Goal: Information Seeking & Learning: Learn about a topic

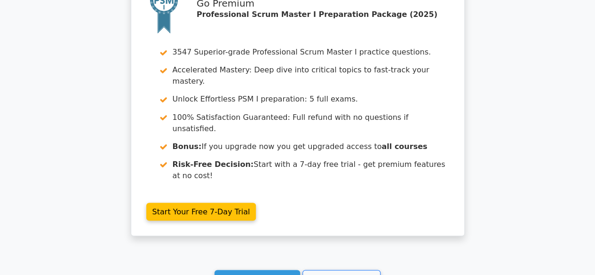
scroll to position [2572, 0]
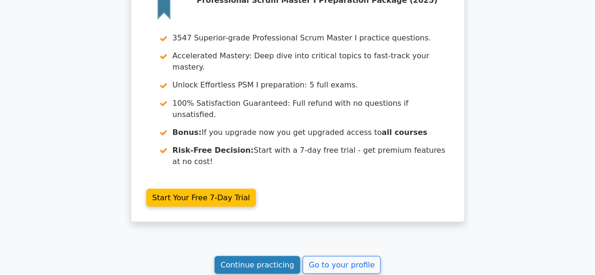
click at [275, 256] on link "Continue practicing" at bounding box center [257, 265] width 86 height 18
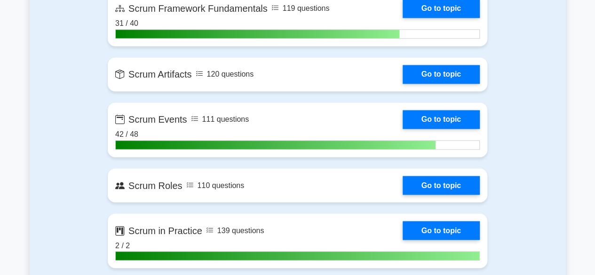
scroll to position [708, 0]
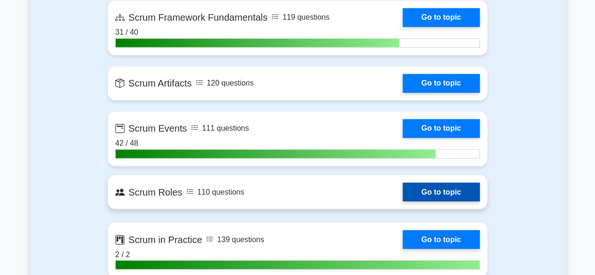
click at [455, 188] on link "Go to topic" at bounding box center [440, 191] width 77 height 19
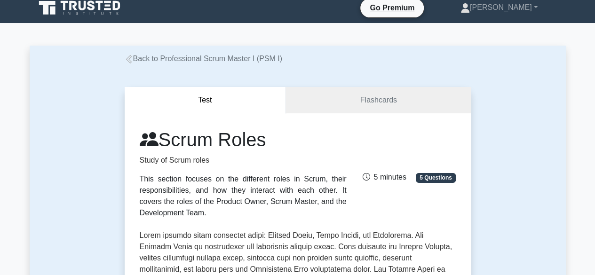
scroll to position [1, 0]
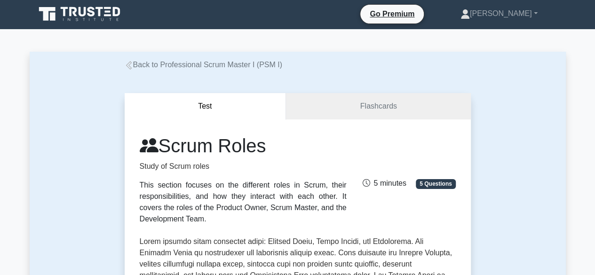
click at [133, 69] on link "Back to Professional Scrum Master I (PSM I)" at bounding box center [203, 65] width 157 height 8
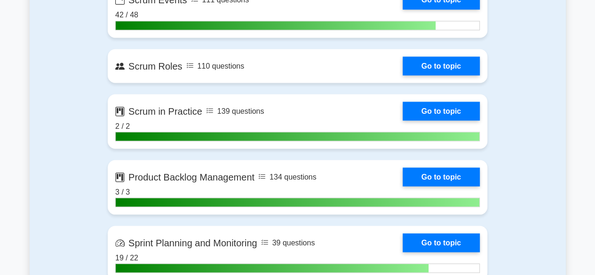
scroll to position [832, 0]
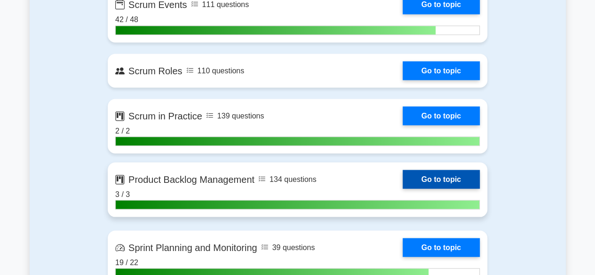
click at [444, 176] on link "Go to topic" at bounding box center [440, 179] width 77 height 19
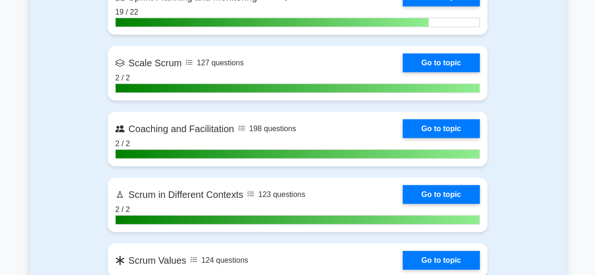
scroll to position [1086, 0]
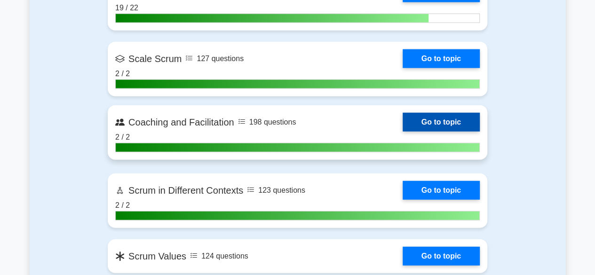
click at [431, 119] on link "Go to topic" at bounding box center [440, 122] width 77 height 19
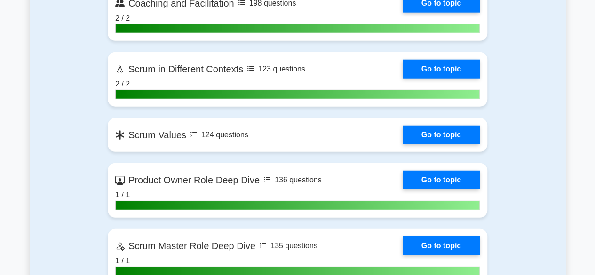
scroll to position [1212, 0]
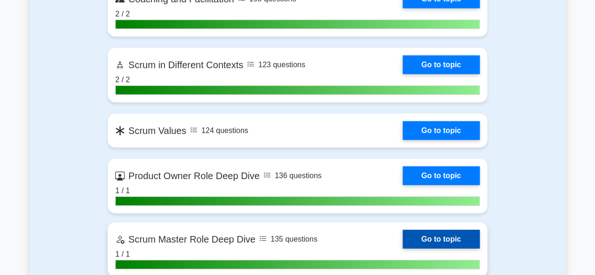
click at [445, 234] on link "Go to topic" at bounding box center [440, 239] width 77 height 19
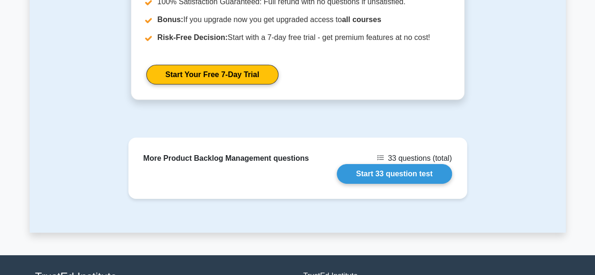
scroll to position [1424, 0]
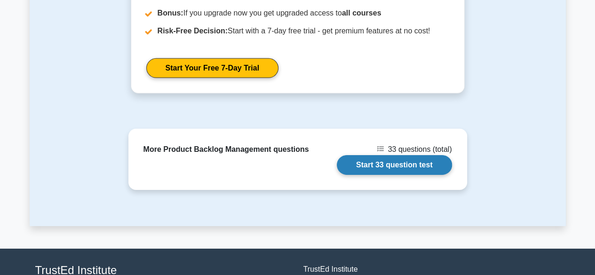
click at [414, 155] on link "Start 33 question test" at bounding box center [393, 165] width 115 height 20
click at [399, 155] on link "Start 33 question test" at bounding box center [393, 165] width 115 height 20
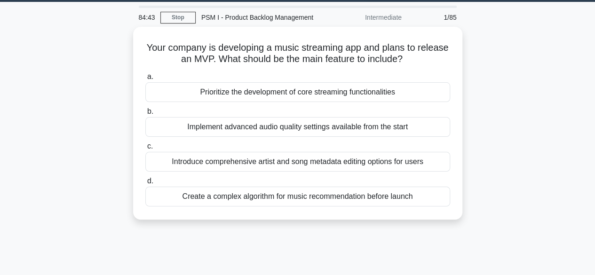
scroll to position [10, 0]
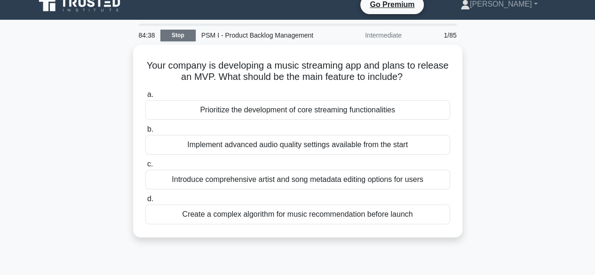
click at [177, 35] on link "Stop" at bounding box center [177, 36] width 35 height 12
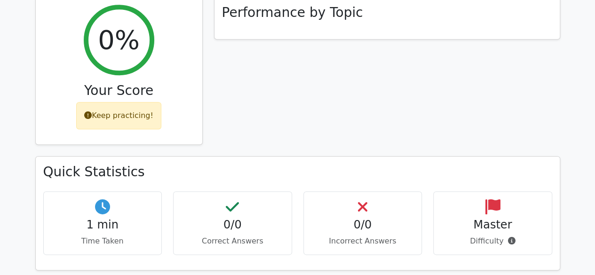
scroll to position [306, 0]
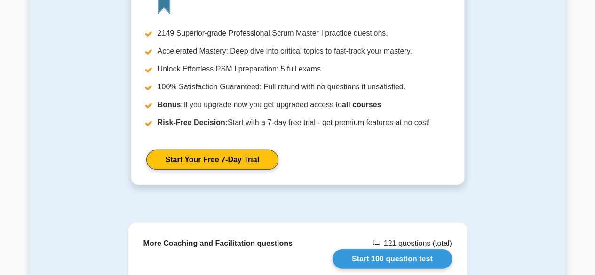
scroll to position [1347, 0]
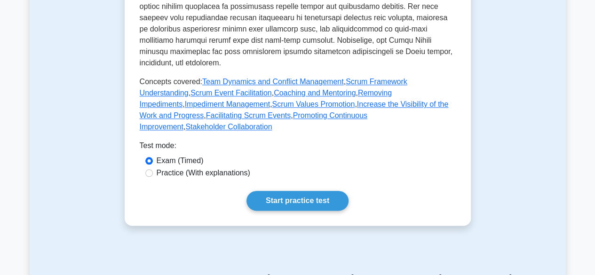
scroll to position [478, 0]
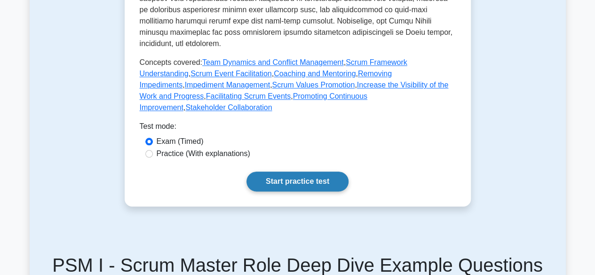
click at [295, 172] on link "Start practice test" at bounding box center [297, 182] width 102 height 20
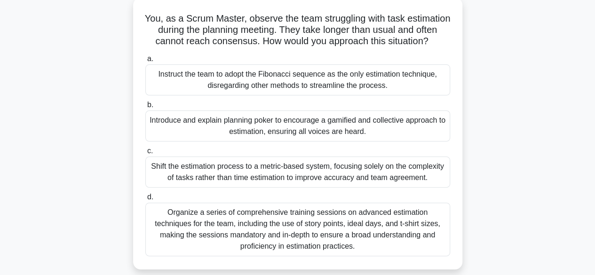
scroll to position [58, 0]
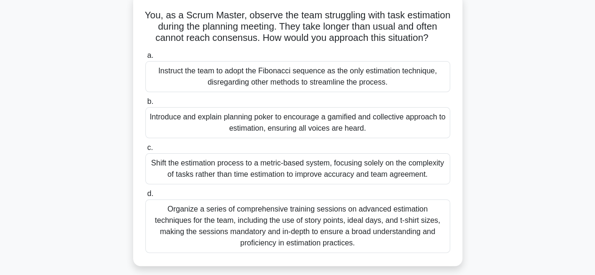
click at [322, 136] on div "Introduce and explain planning poker to encourage a gamified and collective app…" at bounding box center [297, 122] width 305 height 31
click at [145, 105] on input "b. Introduce and explain planning poker to encourage a gamified and collective …" at bounding box center [145, 102] width 0 height 6
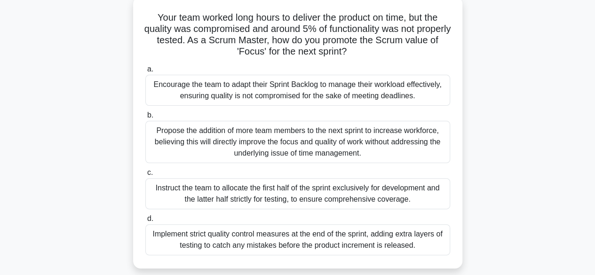
scroll to position [0, 0]
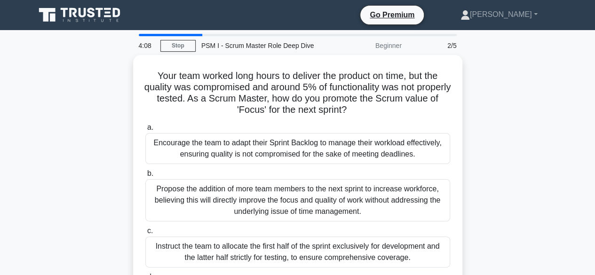
drag, startPoint x: 592, startPoint y: 140, endPoint x: 595, endPoint y: 168, distance: 27.9
click at [594, 168] on html "Go Premium Puspa" at bounding box center [297, 254] width 595 height 508
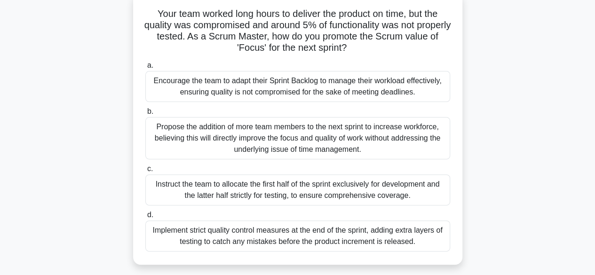
scroll to position [63, 0]
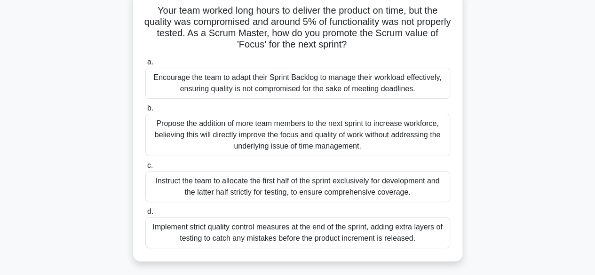
click at [431, 89] on div "Encourage the team to adapt their Sprint Backlog to manage their workload effec…" at bounding box center [297, 83] width 305 height 31
click at [145, 65] on input "a. Encourage the team to adapt their Sprint Backlog to manage their workload ef…" at bounding box center [145, 62] width 0 height 6
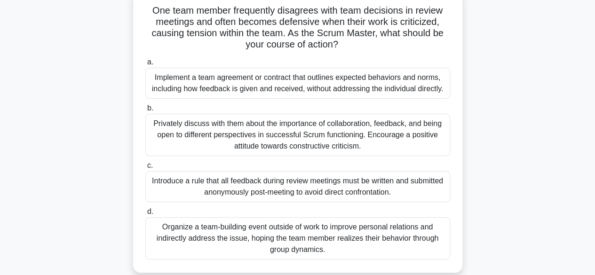
click at [390, 136] on div "Privately discuss with them about the importance of collaboration, feedback, an…" at bounding box center [297, 135] width 305 height 42
click at [145, 111] on input "b. Privately discuss with them about the importance of collaboration, feedback,…" at bounding box center [145, 108] width 0 height 6
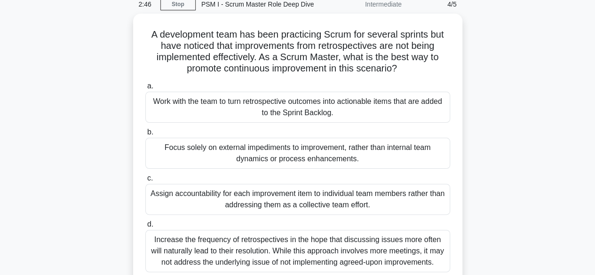
scroll to position [44, 0]
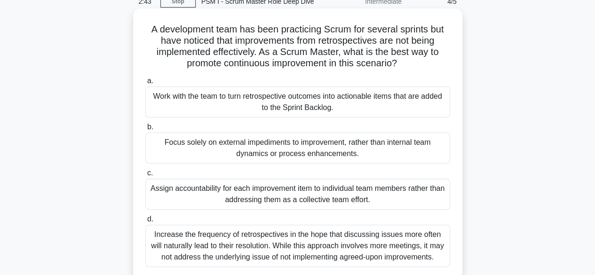
click at [384, 104] on div "Work with the team to turn retrospective outcomes into actionable items that ar…" at bounding box center [297, 101] width 305 height 31
click at [145, 84] on input "a. Work with the team to turn retrospective outcomes into actionable items that…" at bounding box center [145, 81] width 0 height 6
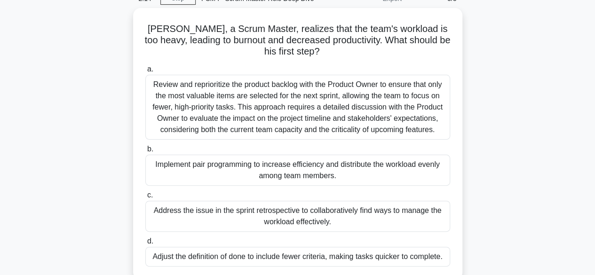
scroll to position [47, 0]
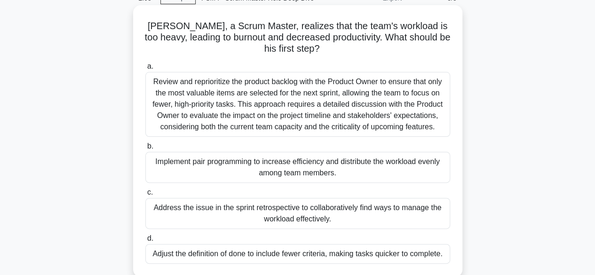
click at [411, 212] on div "Address the issue in the sprint retrospective to collaboratively find ways to m…" at bounding box center [297, 213] width 305 height 31
click at [145, 196] on input "c. Address the issue in the sprint retrospective to collaboratively find ways t…" at bounding box center [145, 192] width 0 height 6
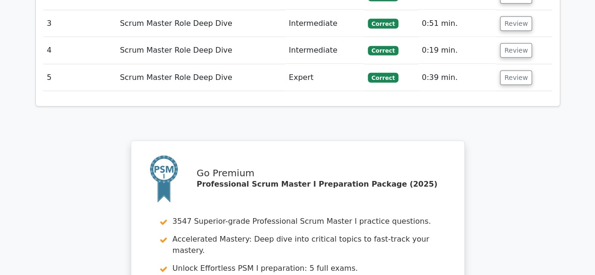
scroll to position [1466, 0]
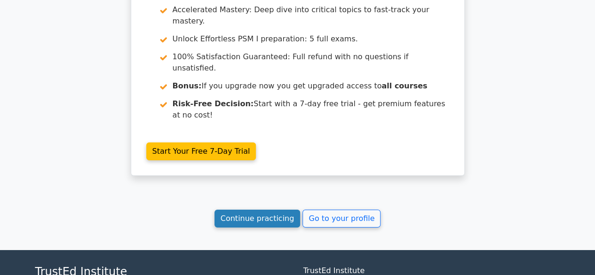
click at [267, 210] on link "Continue practicing" at bounding box center [257, 219] width 86 height 18
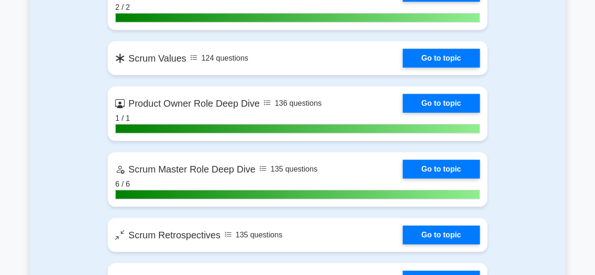
scroll to position [1293, 0]
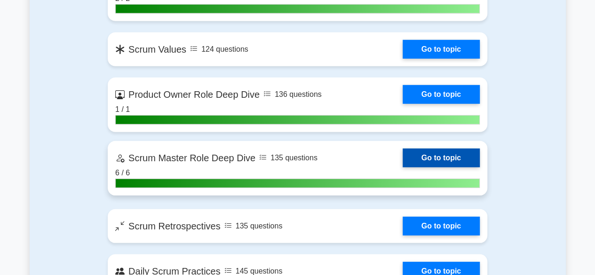
click at [444, 156] on link "Go to topic" at bounding box center [440, 158] width 77 height 19
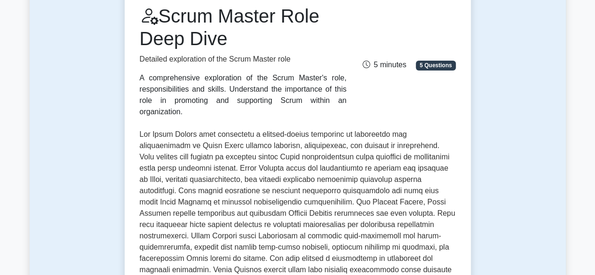
scroll to position [41, 0]
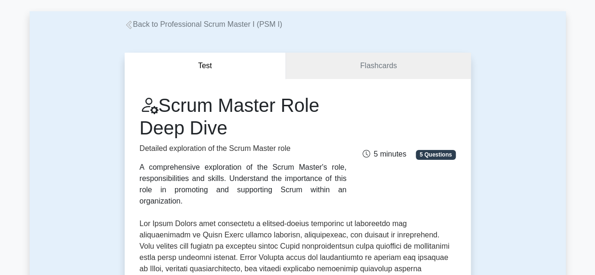
click at [130, 24] on icon at bounding box center [128, 25] width 6 height 8
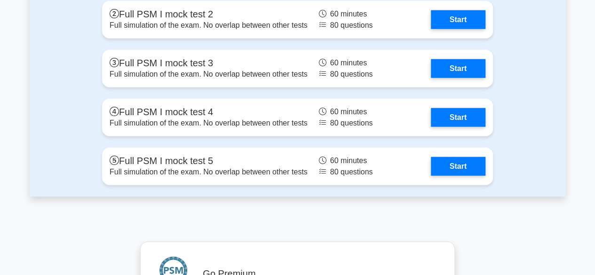
scroll to position [2760, 0]
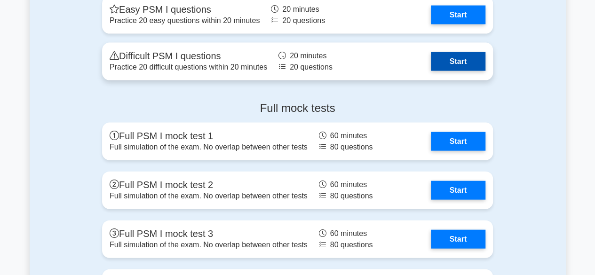
click at [475, 62] on link "Start" at bounding box center [457, 61] width 55 height 19
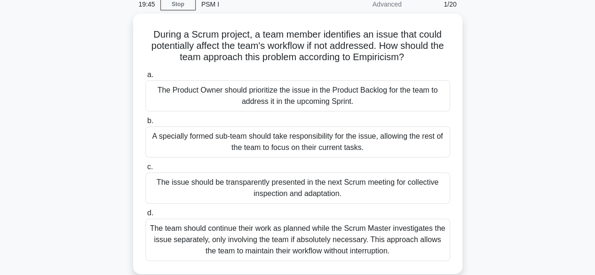
scroll to position [44, 0]
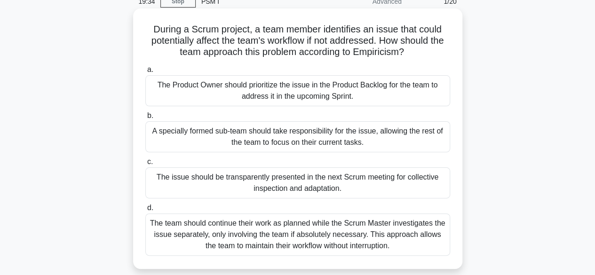
click at [369, 188] on div "The issue should be transparently presented in the next Scrum meeting for colle…" at bounding box center [297, 182] width 305 height 31
click at [145, 165] on input "c. The issue should be transparently presented in the next Scrum meeting for co…" at bounding box center [145, 162] width 0 height 6
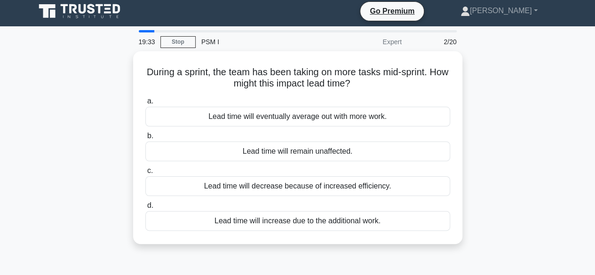
scroll to position [0, 0]
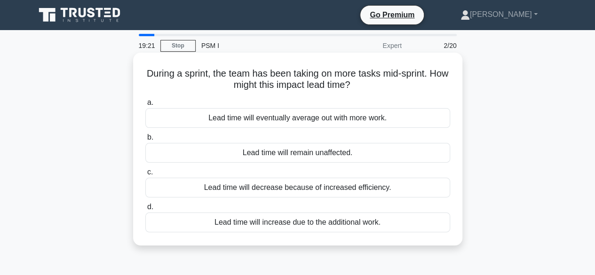
click at [373, 220] on div "Lead time will increase due to the additional work." at bounding box center [297, 222] width 305 height 20
click at [145, 210] on input "d. Lead time will increase due to the additional work." at bounding box center [145, 207] width 0 height 6
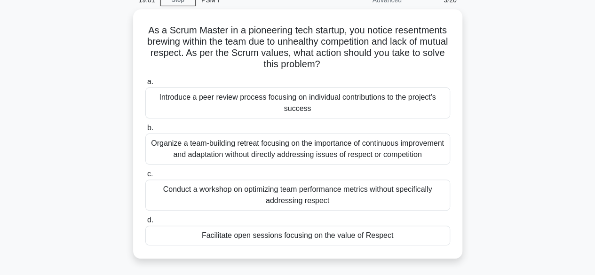
scroll to position [47, 0]
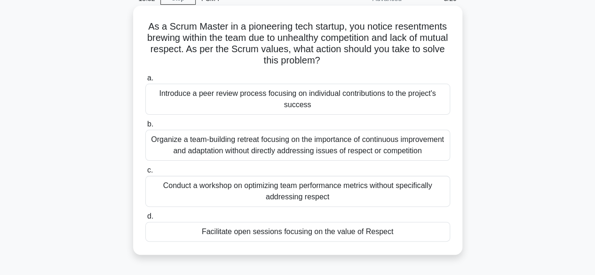
click at [387, 240] on div "Facilitate open sessions focusing on the value of Respect" at bounding box center [297, 232] width 305 height 20
click at [145, 219] on input "d. Facilitate open sessions focusing on the value of Respect" at bounding box center [145, 216] width 0 height 6
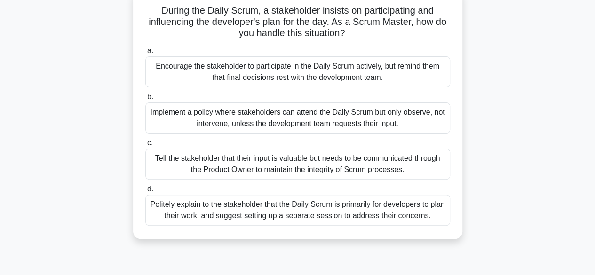
scroll to position [66, 0]
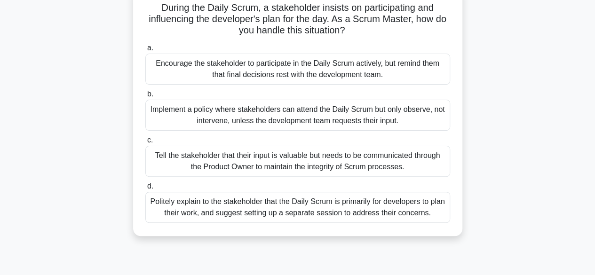
click at [362, 208] on div "Politely explain to the stakeholder that the Daily Scrum is primarily for devel…" at bounding box center [297, 207] width 305 height 31
click at [145, 189] on input "d. Politely explain to the stakeholder that the Daily Scrum is primarily for de…" at bounding box center [145, 186] width 0 height 6
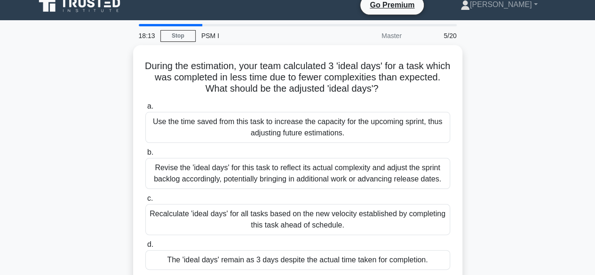
scroll to position [0, 0]
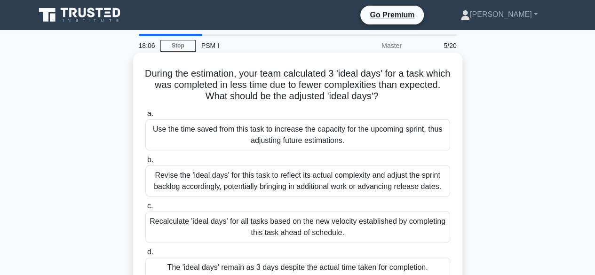
click at [375, 268] on div "The 'ideal days' remain as 3 days despite the actual time taken for completion." at bounding box center [297, 268] width 305 height 20
click at [145, 255] on input "d. The 'ideal days' remain as 3 days despite the actual time taken for completi…" at bounding box center [145, 252] width 0 height 6
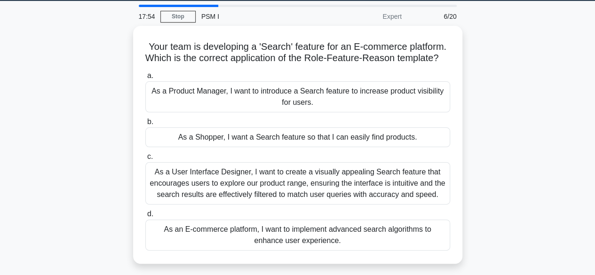
scroll to position [27, 0]
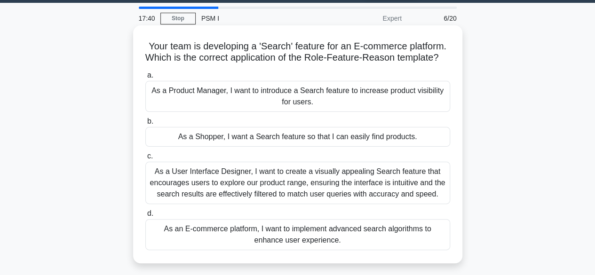
click at [415, 147] on div "As a Shopper, I want a Search feature so that I can easily find products." at bounding box center [297, 137] width 305 height 20
click at [145, 125] on input "b. As a Shopper, I want a Search feature so that I can easily find products." at bounding box center [145, 121] width 0 height 6
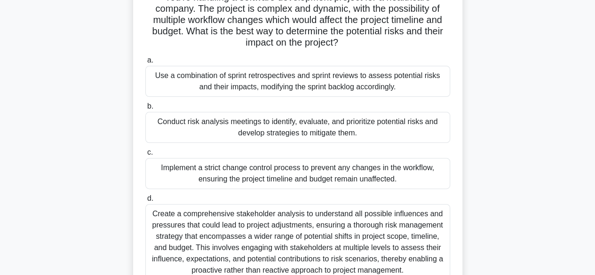
scroll to position [84, 0]
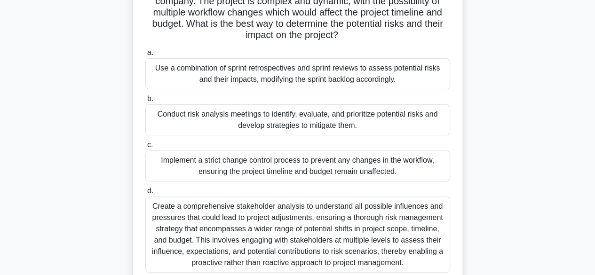
click at [393, 113] on div "Conduct risk analysis meetings to identify, evaluate, and prioritize potential …" at bounding box center [297, 119] width 305 height 31
click at [145, 102] on input "b. Conduct risk analysis meetings to identify, evaluate, and prioritize potenti…" at bounding box center [145, 99] width 0 height 6
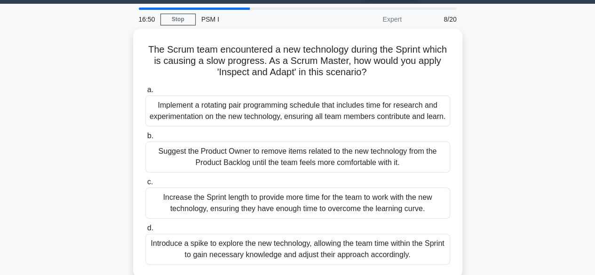
scroll to position [43, 0]
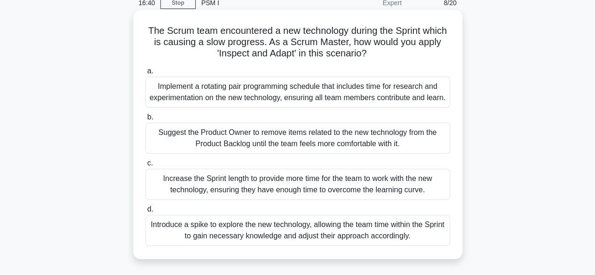
click at [398, 243] on div "Introduce a spike to explore the new technology, allowing the team time within …" at bounding box center [297, 230] width 305 height 31
click at [145, 212] on input "d. Introduce a spike to explore the new technology, allowing the team time with…" at bounding box center [145, 209] width 0 height 6
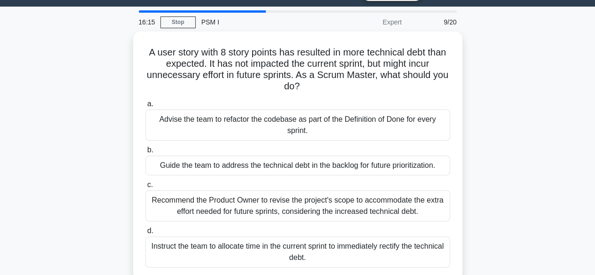
scroll to position [24, 0]
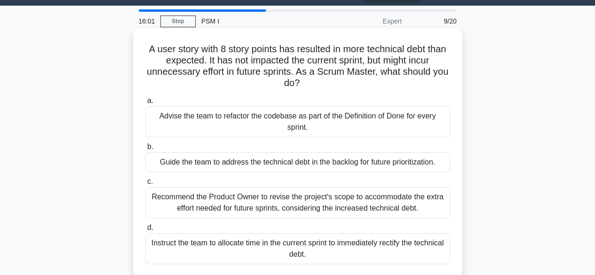
click at [399, 165] on div "Guide the team to address the technical debt in the backlog for future prioriti…" at bounding box center [297, 162] width 305 height 20
click at [145, 150] on input "b. Guide the team to address the technical debt in the backlog for future prior…" at bounding box center [145, 147] width 0 height 6
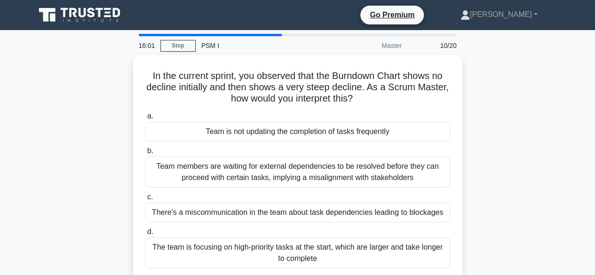
scroll to position [0, 0]
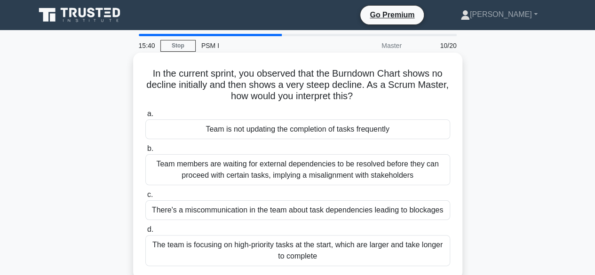
click at [415, 132] on div "Team is not updating the completion of tasks frequently" at bounding box center [297, 129] width 305 height 20
click at [145, 117] on input "a. Team is not updating the completion of tasks frequently" at bounding box center [145, 114] width 0 height 6
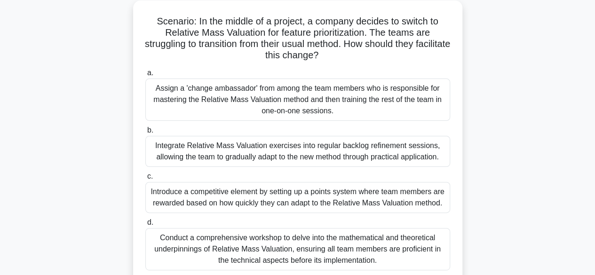
scroll to position [54, 0]
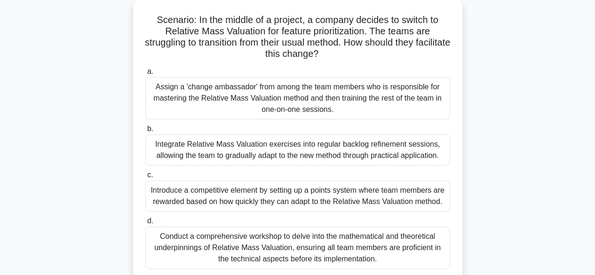
click at [406, 147] on div "Integrate Relative Mass Valuation exercises into regular backlog refinement ses…" at bounding box center [297, 149] width 305 height 31
click at [145, 132] on input "b. Integrate Relative Mass Valuation exercises into regular backlog refinement …" at bounding box center [145, 129] width 0 height 6
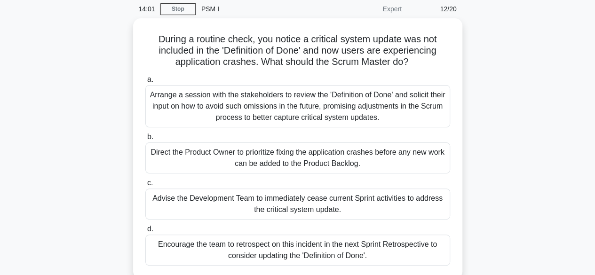
scroll to position [37, 0]
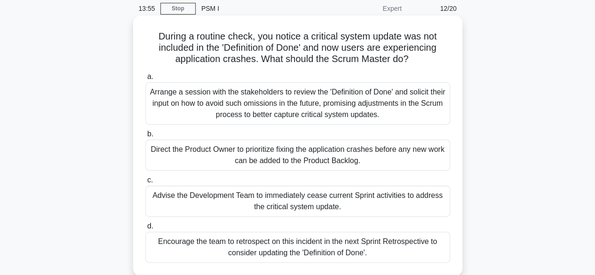
click at [401, 247] on div "Encourage the team to retrospect on this incident in the next Sprint Retrospect…" at bounding box center [297, 247] width 305 height 31
click at [145, 229] on input "d. Encourage the team to retrospect on this incident in the next Sprint Retrosp…" at bounding box center [145, 226] width 0 height 6
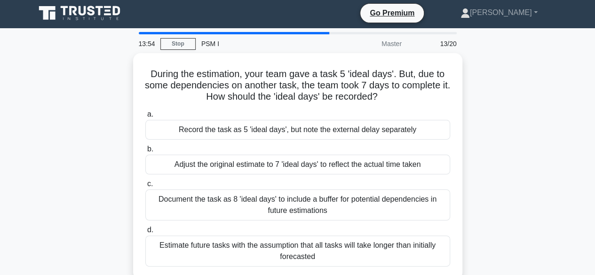
scroll to position [0, 0]
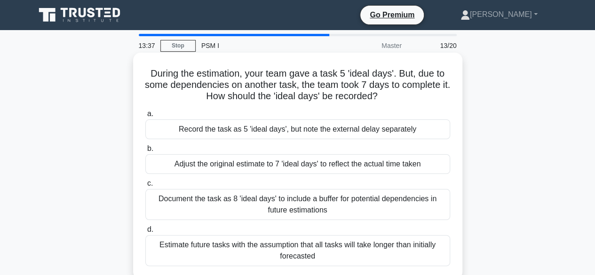
click at [392, 131] on div "Record the task as 5 'ideal days', but note the external delay separately" at bounding box center [297, 129] width 305 height 20
click at [145, 117] on input "a. Record the task as 5 'ideal days', but note the external delay separately" at bounding box center [145, 114] width 0 height 6
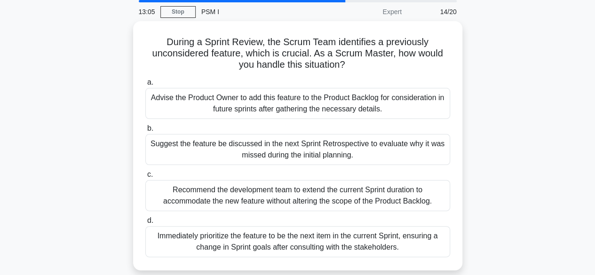
scroll to position [33, 0]
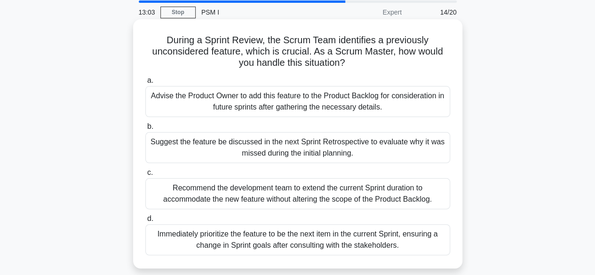
click at [410, 105] on div "Advise the Product Owner to add this feature to the Product Backlog for conside…" at bounding box center [297, 101] width 305 height 31
click at [145, 84] on input "a. Advise the Product Owner to add this feature to the Product Backlog for cons…" at bounding box center [145, 81] width 0 height 6
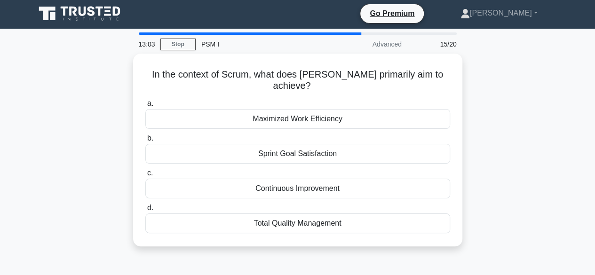
scroll to position [0, 0]
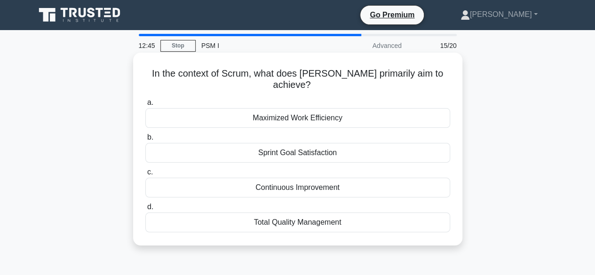
click at [357, 178] on div "Continuous Improvement" at bounding box center [297, 188] width 305 height 20
click at [145, 175] on input "c. Continuous Improvement" at bounding box center [145, 172] width 0 height 6
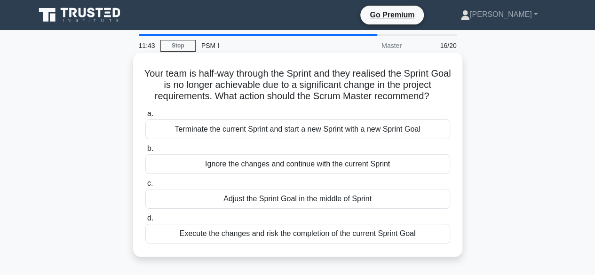
click at [362, 166] on div "Ignore the changes and continue with the current Sprint" at bounding box center [297, 164] width 305 height 20
click at [145, 152] on input "b. Ignore the changes and continue with the current Sprint" at bounding box center [145, 149] width 0 height 6
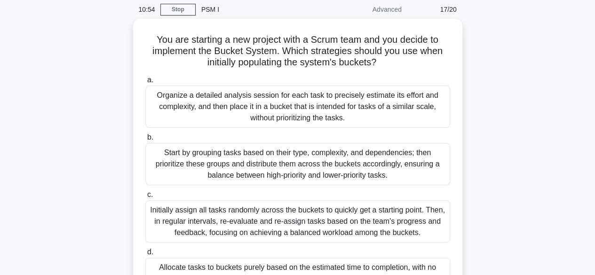
scroll to position [35, 0]
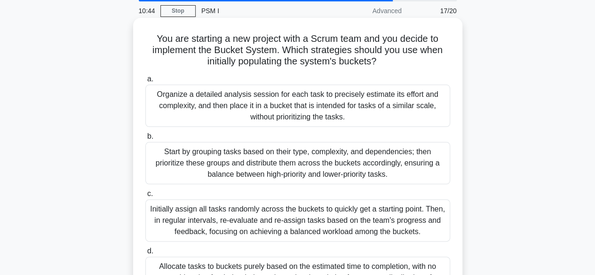
click at [404, 170] on div "Start by grouping tasks based on their type, complexity, and dependencies; then…" at bounding box center [297, 163] width 305 height 42
click at [145, 140] on input "b. Start by grouping tasks based on their type, complexity, and dependencies; t…" at bounding box center [145, 136] width 0 height 6
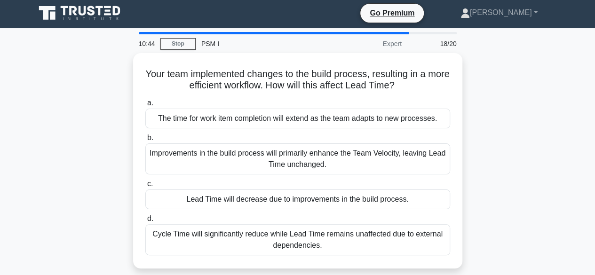
scroll to position [0, 0]
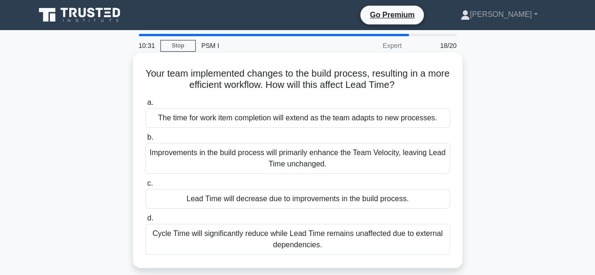
click at [376, 201] on div "Lead Time will decrease due to improvements in the build process." at bounding box center [297, 199] width 305 height 20
click at [145, 187] on input "c. Lead Time will decrease due to improvements in the build process." at bounding box center [145, 183] width 0 height 6
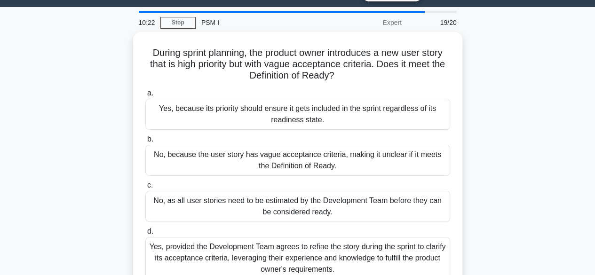
scroll to position [25, 0]
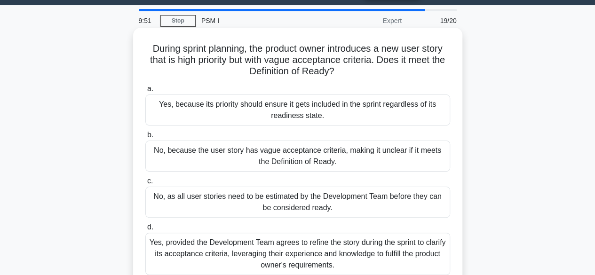
click at [392, 159] on div "No, because the user story has vague acceptance criteria, making it unclear if …" at bounding box center [297, 156] width 305 height 31
click at [145, 138] on input "b. No, because the user story has vague acceptance criteria, making it unclear …" at bounding box center [145, 135] width 0 height 6
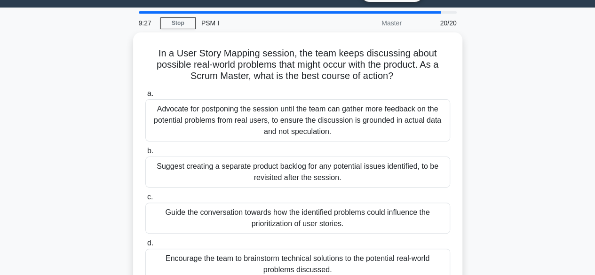
scroll to position [21, 0]
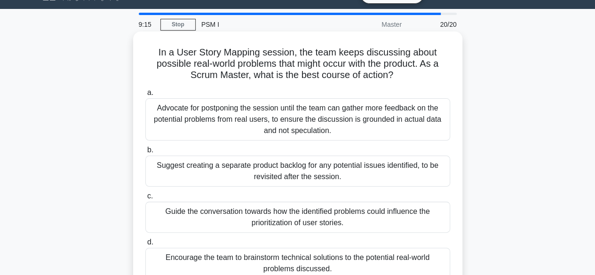
click at [373, 222] on div "Guide the conversation towards how the identified problems could influence the …" at bounding box center [297, 217] width 305 height 31
click at [145, 199] on input "c. Guide the conversation towards how the identified problems could influence t…" at bounding box center [145, 196] width 0 height 6
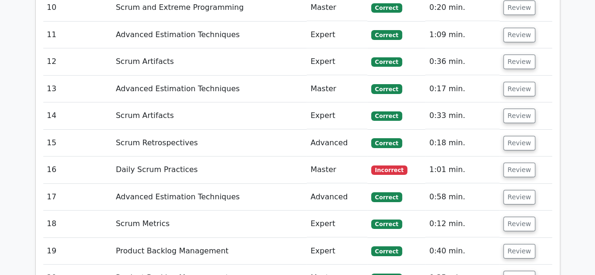
scroll to position [1624, 0]
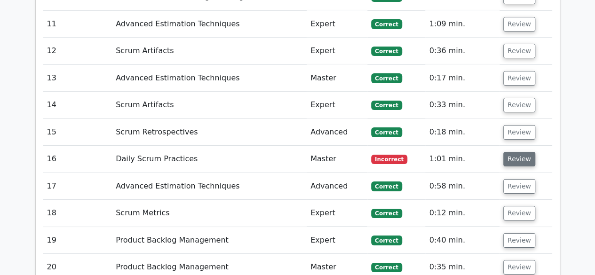
click at [516, 152] on button "Review" at bounding box center [519, 159] width 32 height 15
